Goal: Information Seeking & Learning: Check status

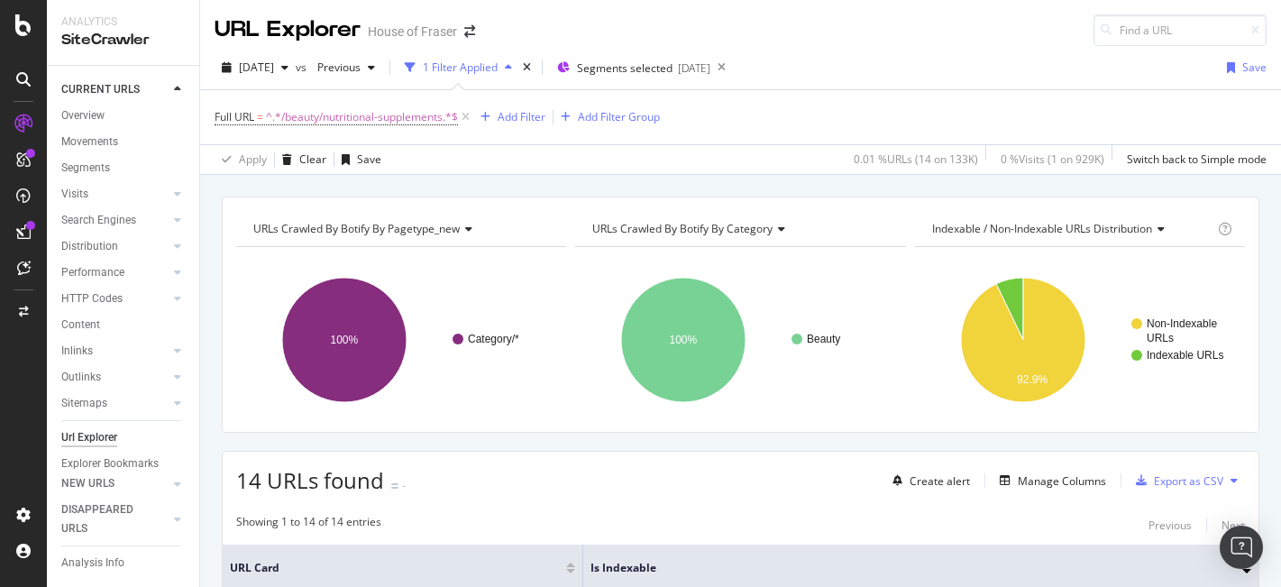
scroll to position [515, 0]
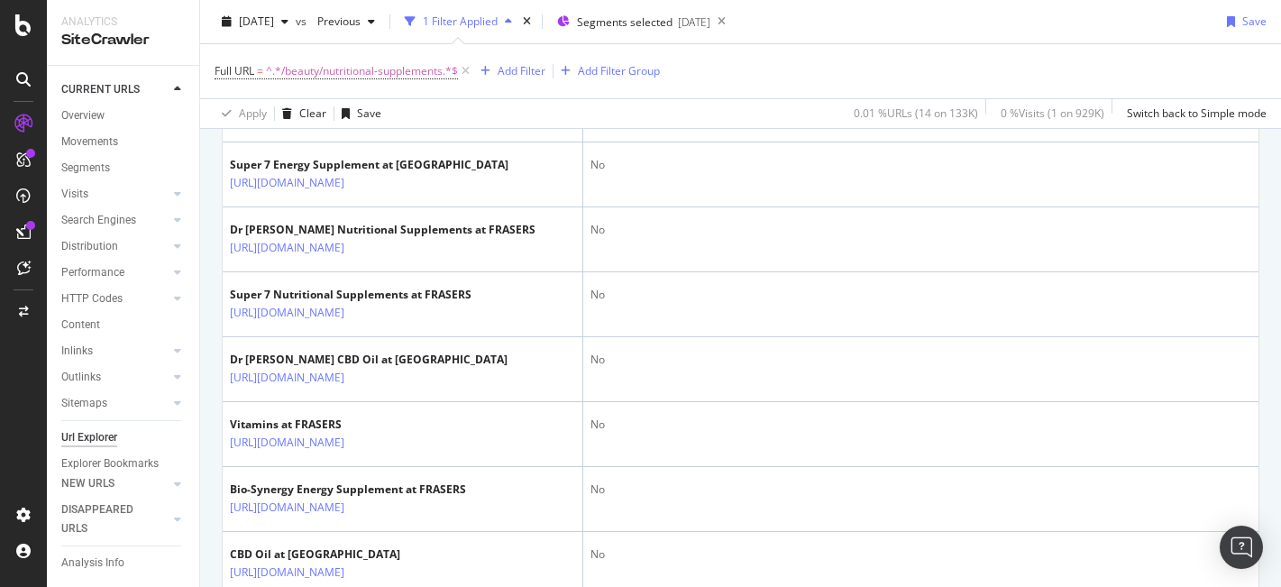
click at [22, 127] on icon at bounding box center [23, 124] width 18 height 18
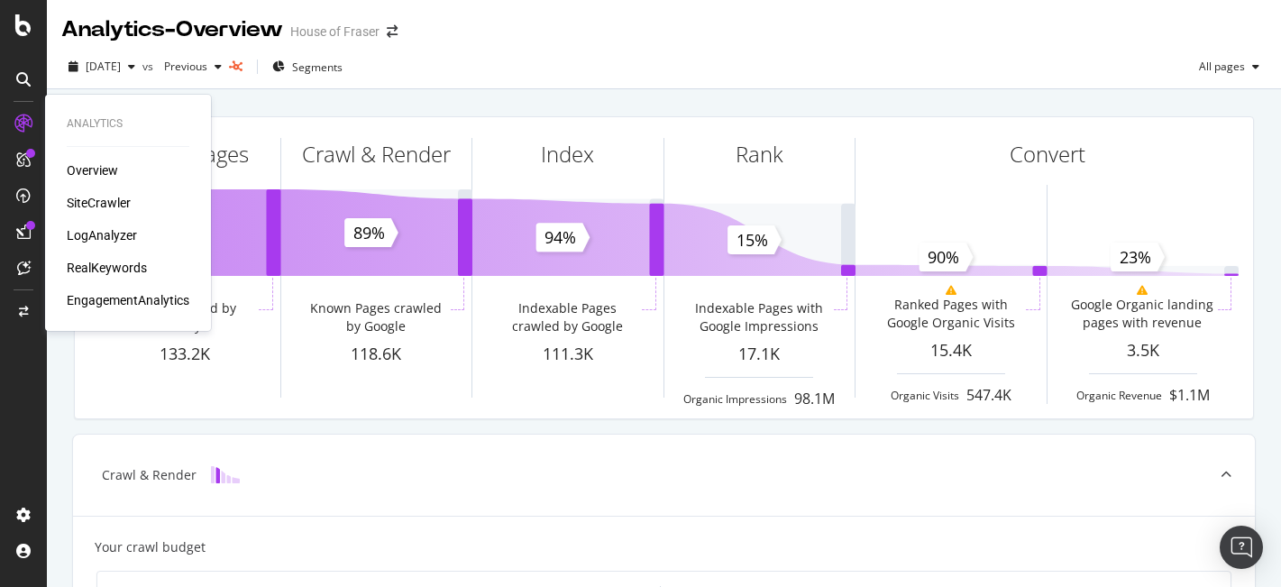
click at [114, 206] on div "SiteCrawler" at bounding box center [99, 203] width 64 height 18
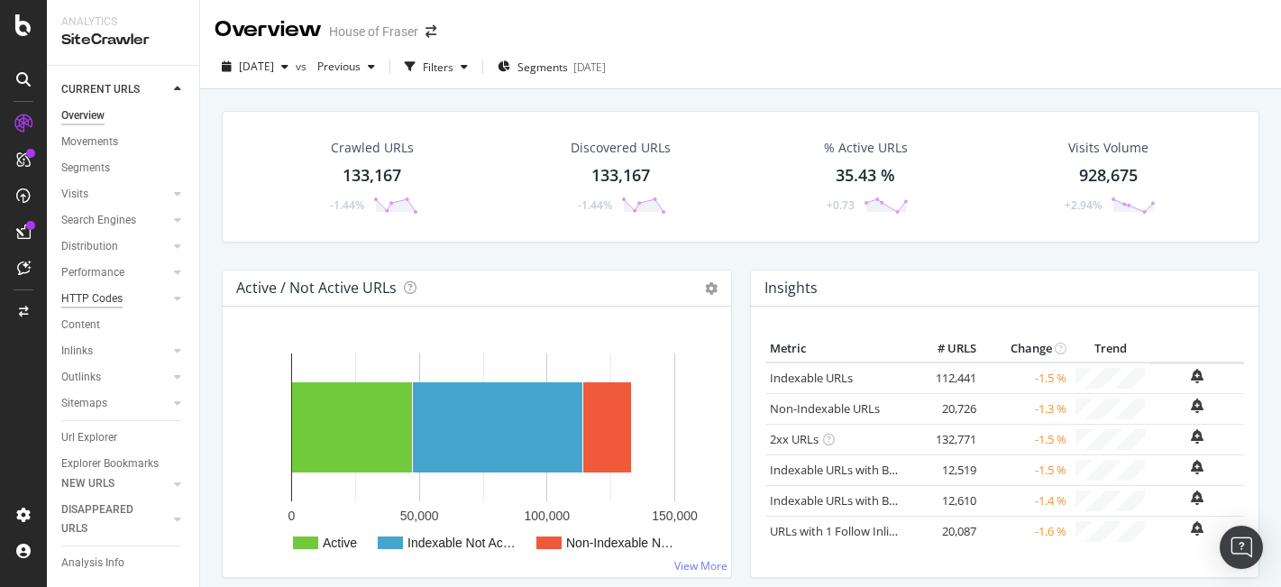
click at [108, 297] on div "HTTP Codes" at bounding box center [91, 298] width 61 height 19
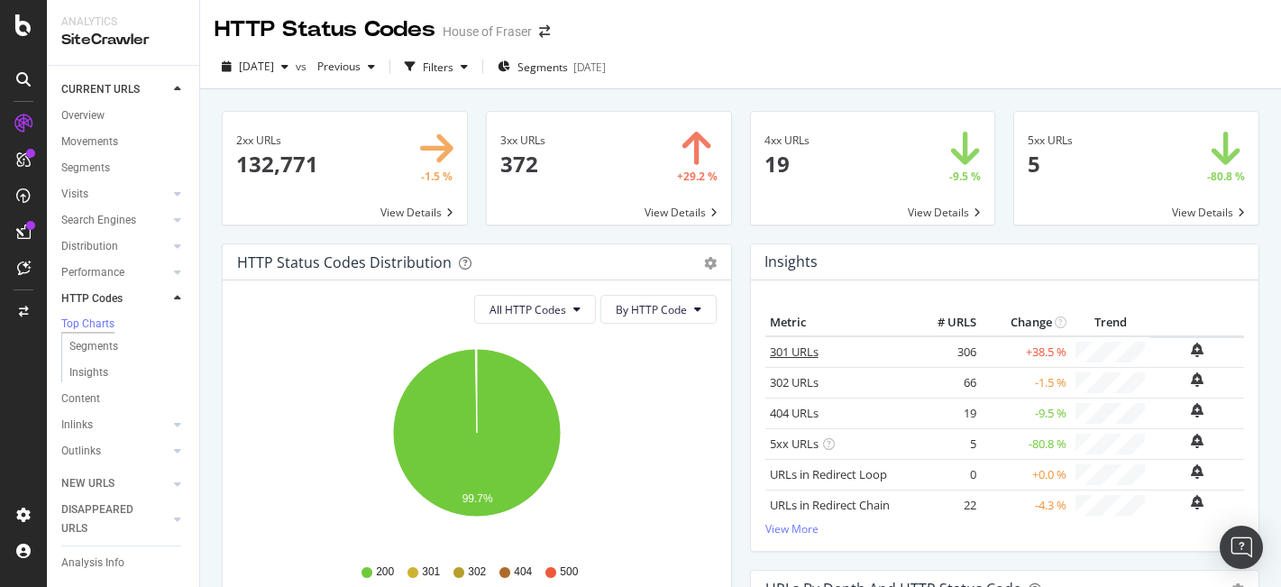
click at [799, 358] on link "301 URLs" at bounding box center [794, 352] width 49 height 16
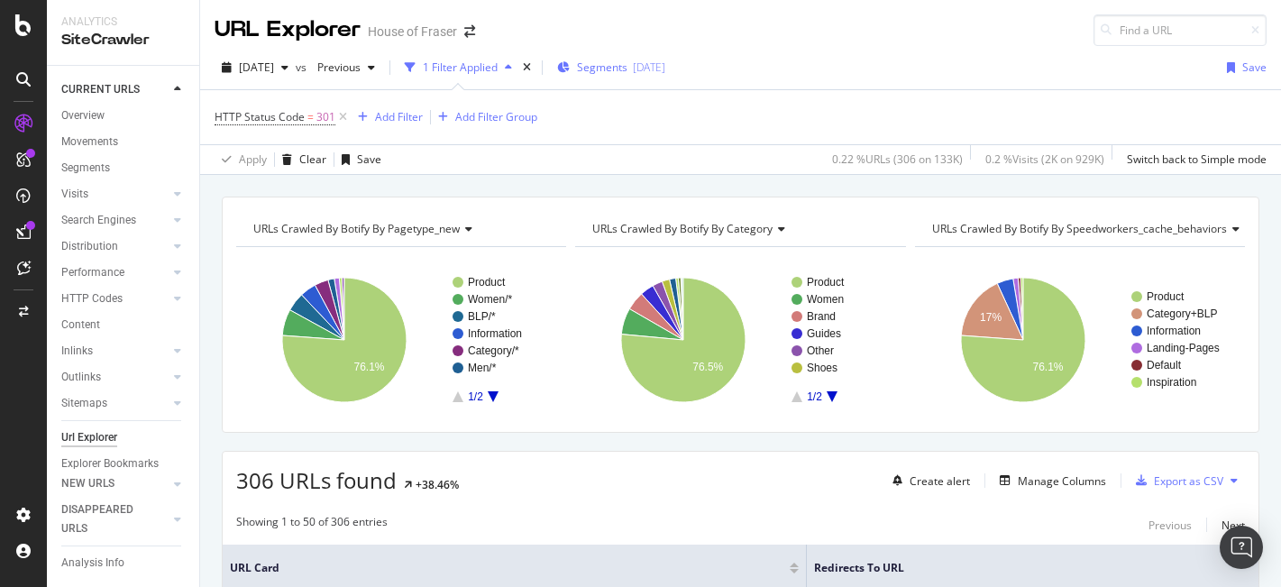
click at [628, 63] on span "Segments" at bounding box center [602, 67] width 50 height 15
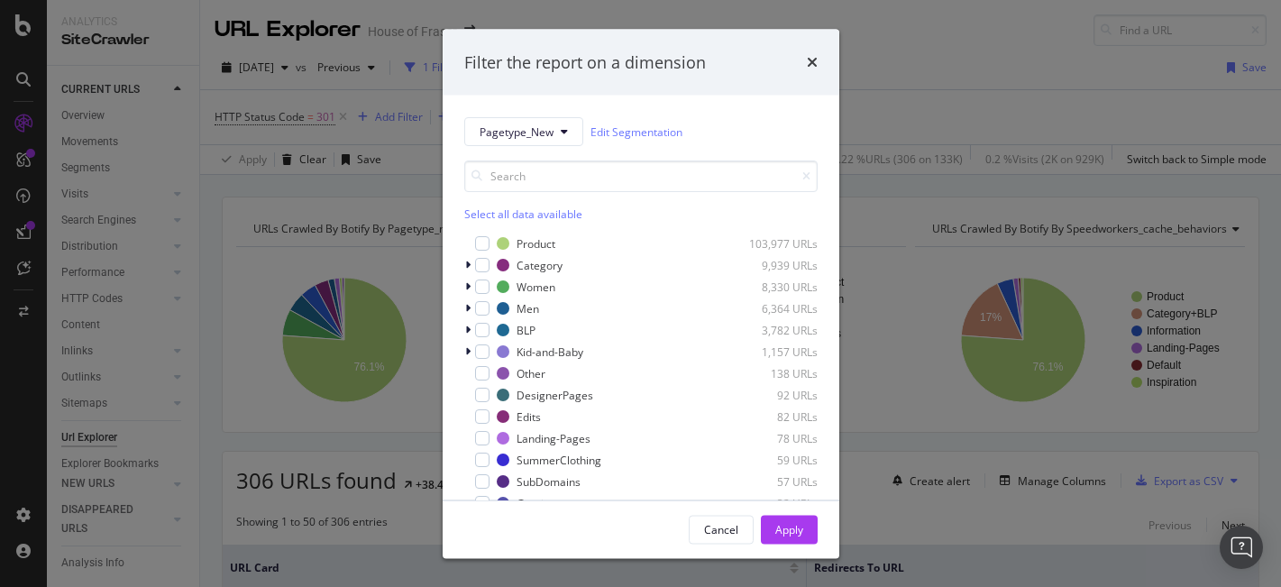
click at [502, 212] on div "Select all data available" at bounding box center [640, 213] width 353 height 15
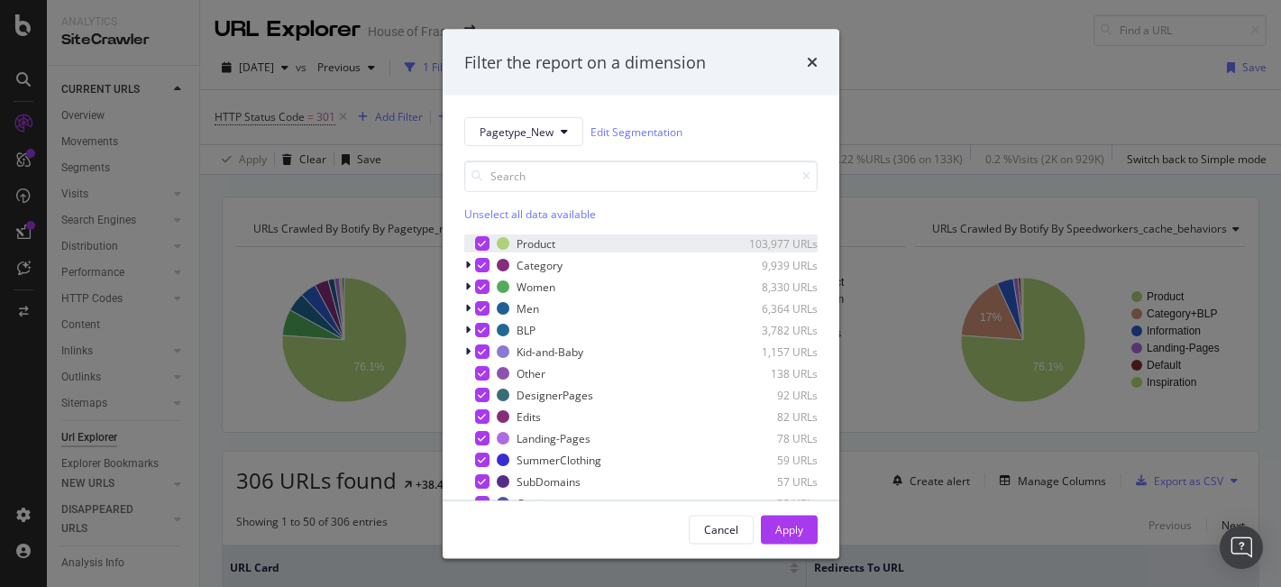
click at [485, 243] on div "modal" at bounding box center [482, 243] width 14 height 14
click at [789, 526] on div "Apply" at bounding box center [789, 528] width 28 height 15
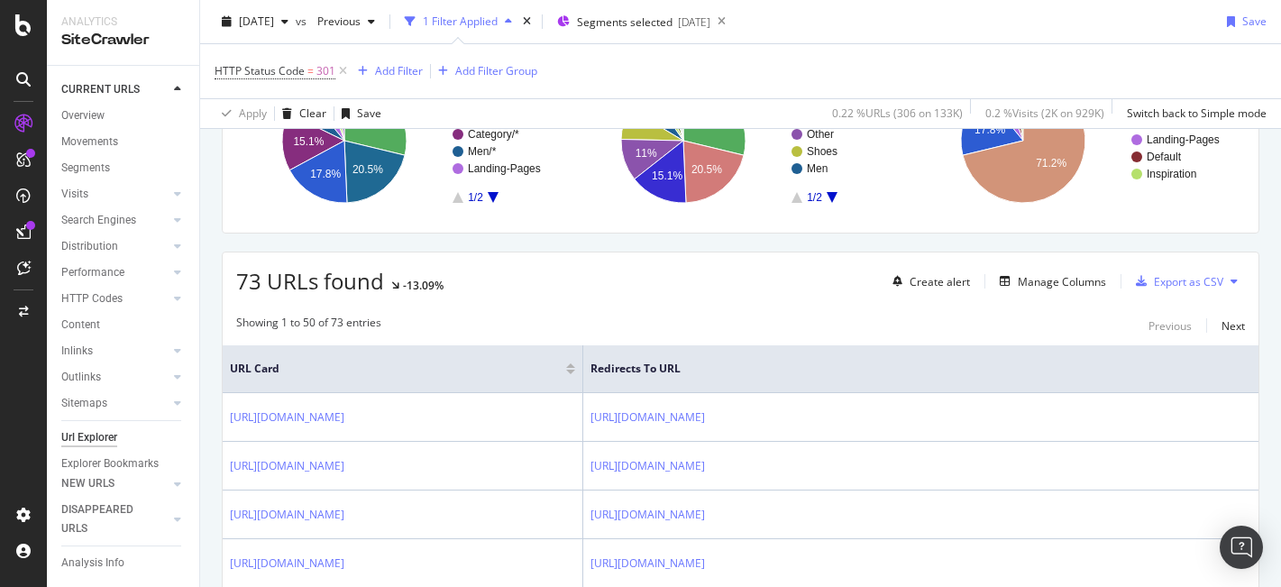
scroll to position [205, 0]
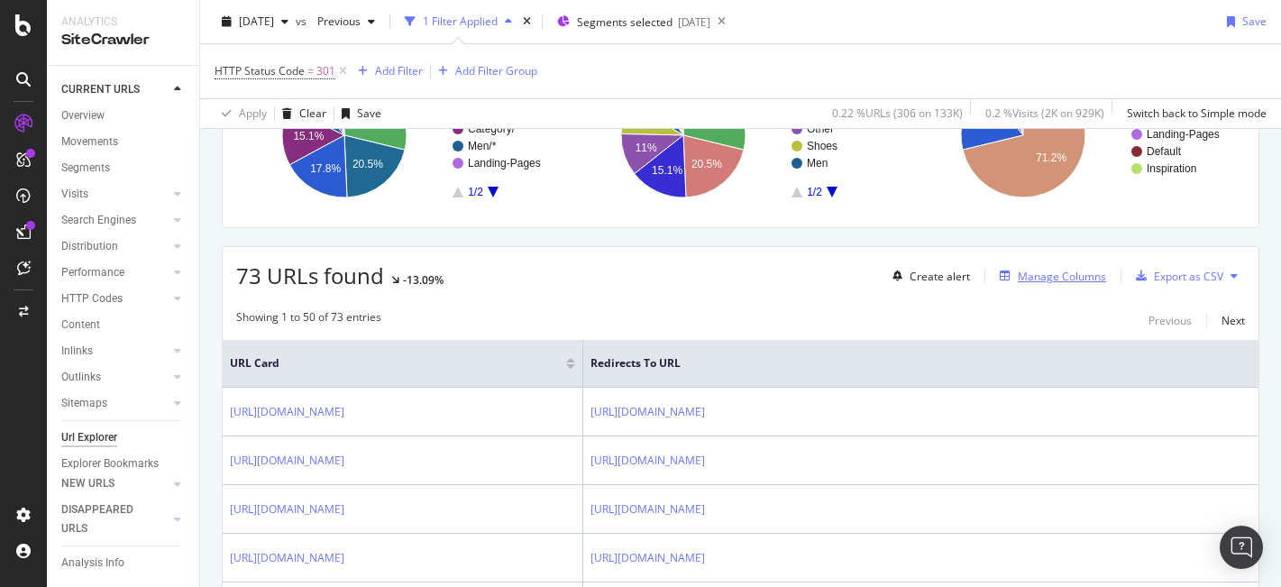
click at [1055, 273] on div "Manage Columns" at bounding box center [1062, 276] width 88 height 15
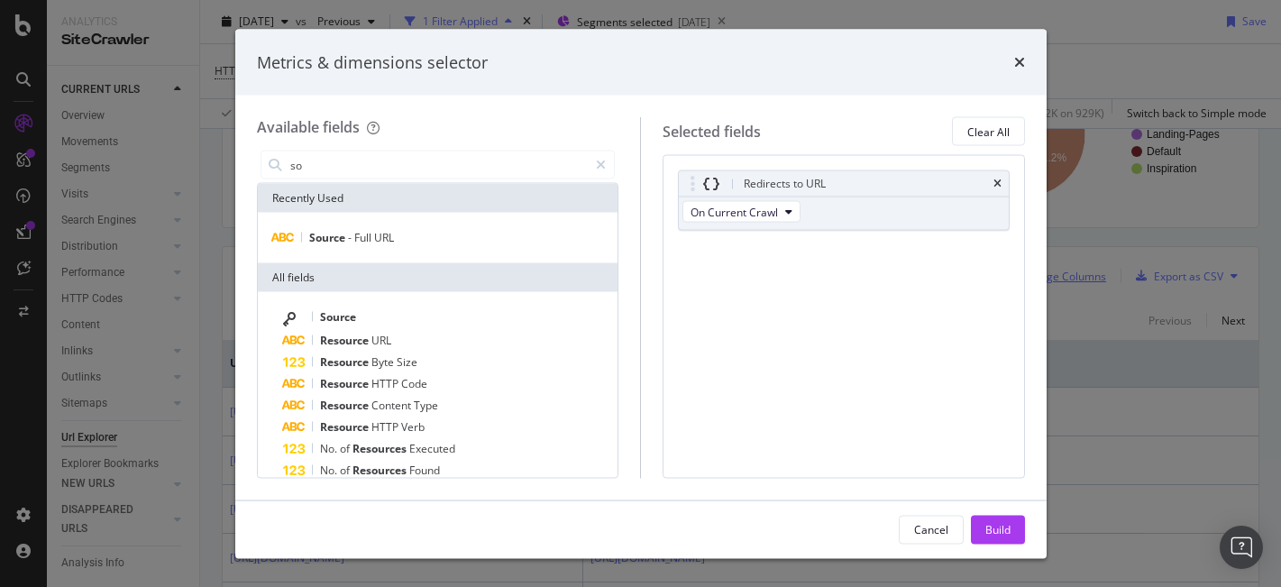
type input "s"
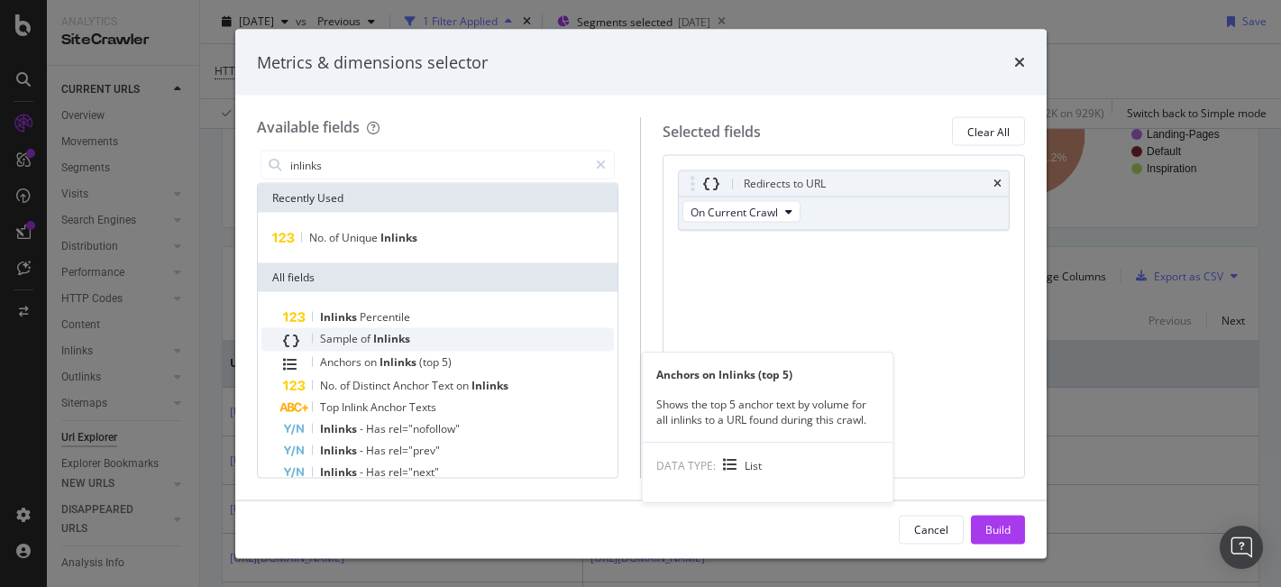
type input "inlinks"
click at [385, 335] on span "Inlinks" at bounding box center [391, 338] width 37 height 15
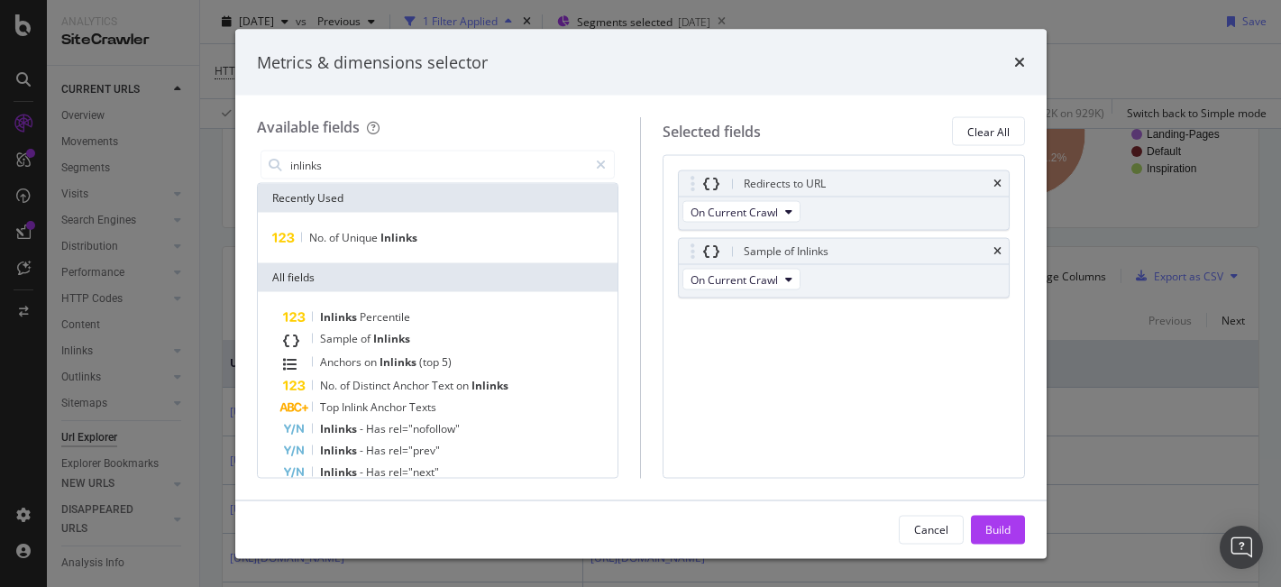
drag, startPoint x: 1022, startPoint y: 536, endPoint x: 1050, endPoint y: 470, distance: 71.5
click at [1022, 536] on button "Build" at bounding box center [998, 529] width 54 height 29
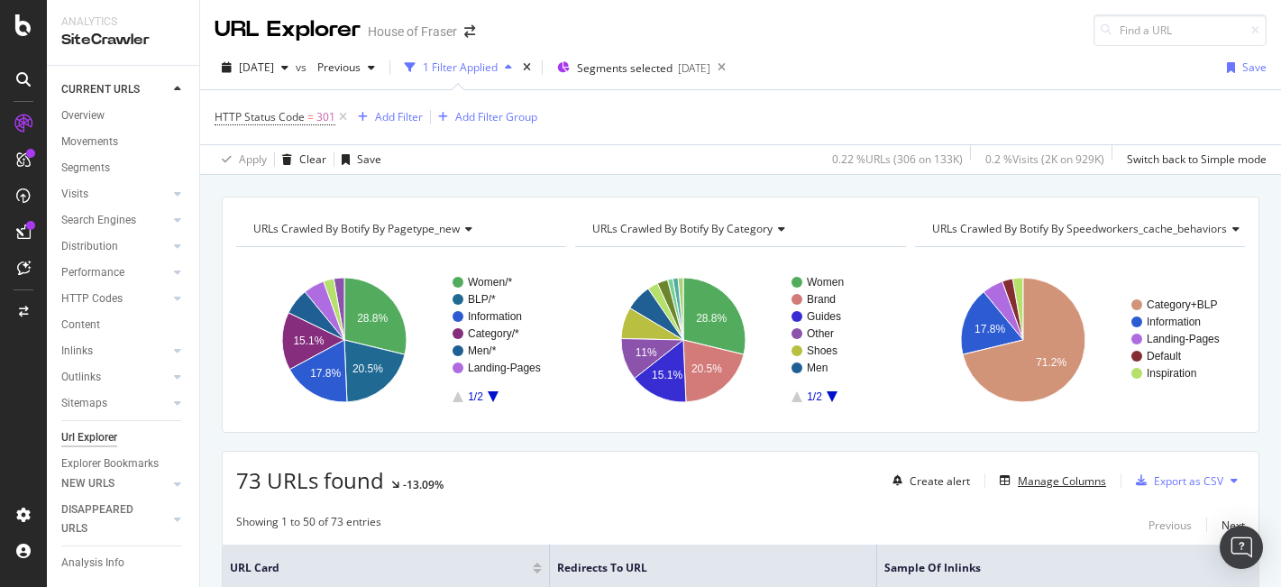
scroll to position [1, 0]
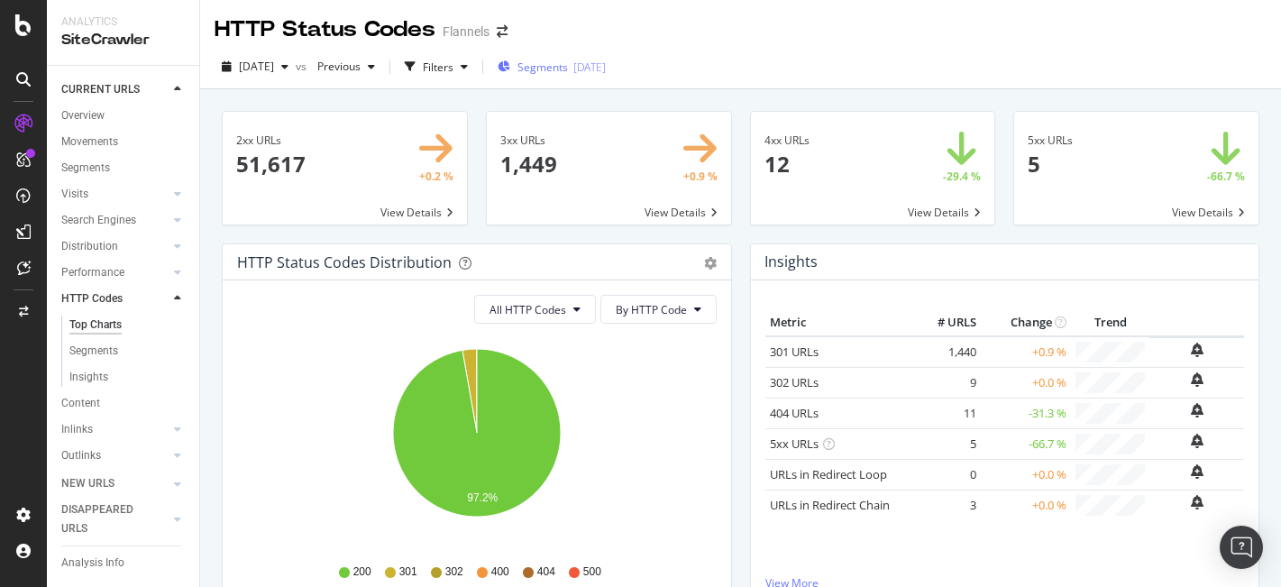
click at [606, 66] on div "[DATE]" at bounding box center [589, 67] width 32 height 15
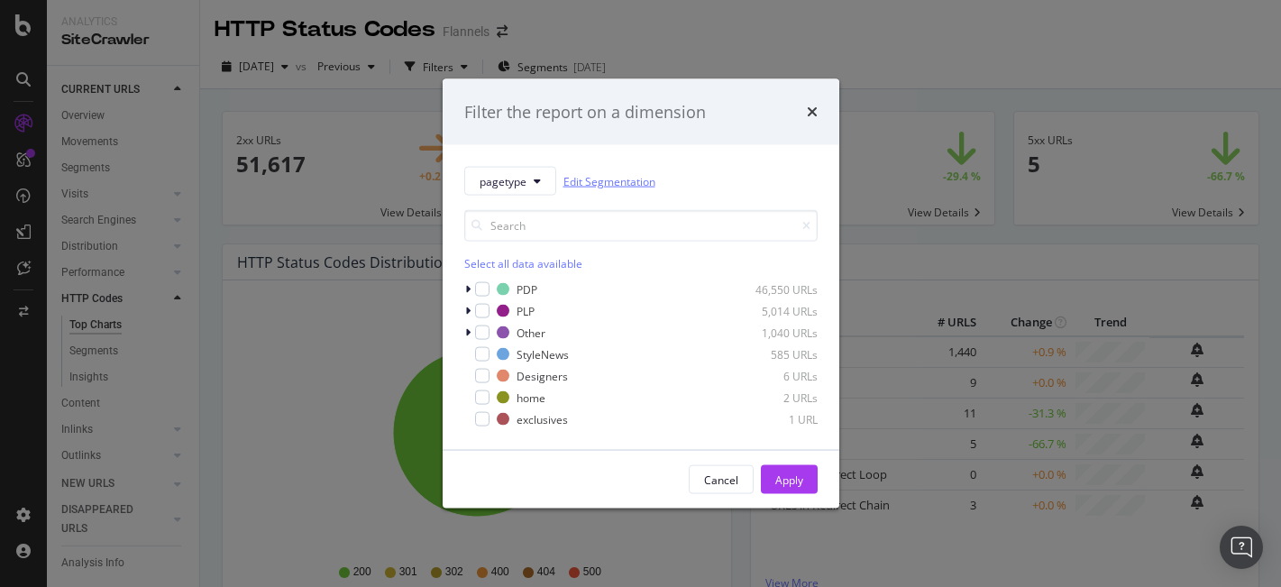
click at [605, 173] on link "Edit Segmentation" at bounding box center [610, 180] width 92 height 19
click at [520, 259] on div "Select all data available" at bounding box center [640, 263] width 353 height 15
click at [479, 292] on icon "modal" at bounding box center [482, 289] width 8 height 9
click at [812, 475] on button "Apply" at bounding box center [789, 479] width 57 height 29
